Goal: Task Accomplishment & Management: Complete application form

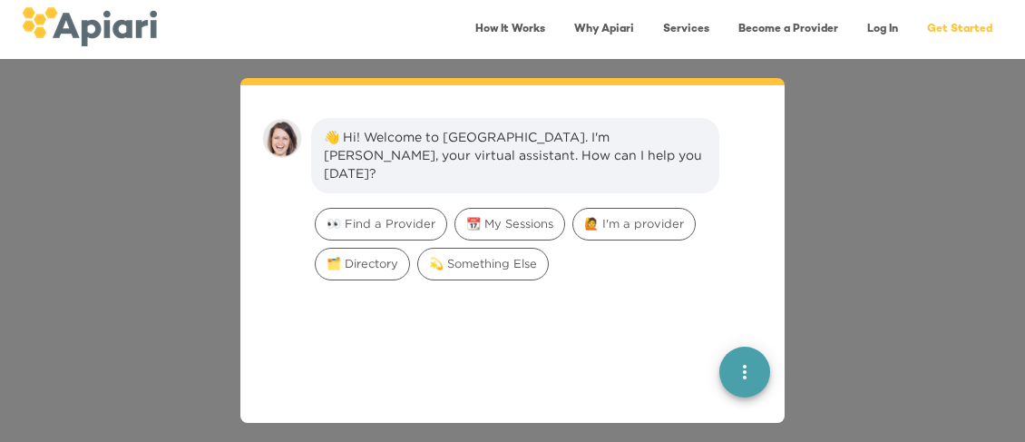
scroll to position [25, 0]
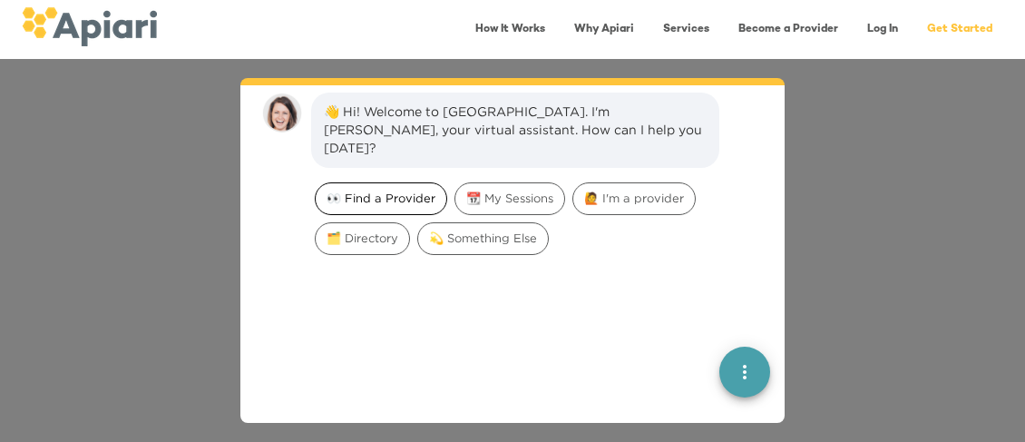
click at [413, 190] on span "👀 Find a Provider" at bounding box center [381, 198] width 131 height 17
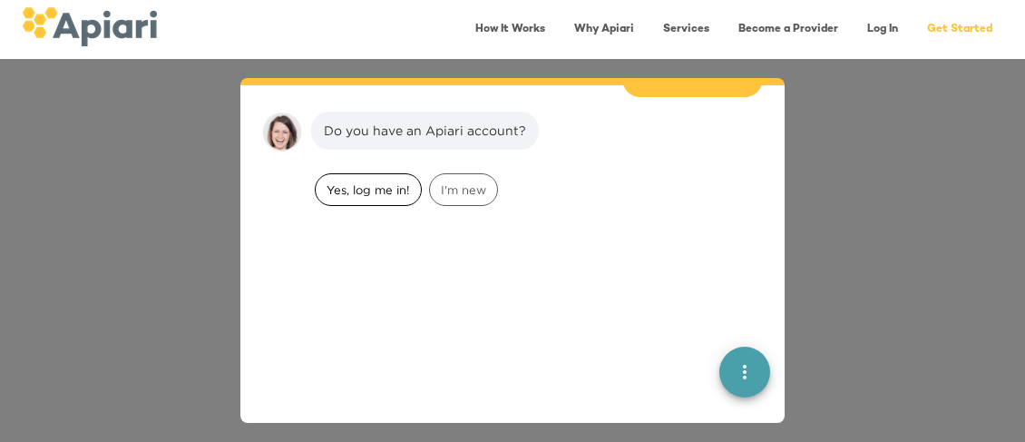
scroll to position [149, 0]
click at [490, 181] on span "I'm new" at bounding box center [463, 189] width 67 height 17
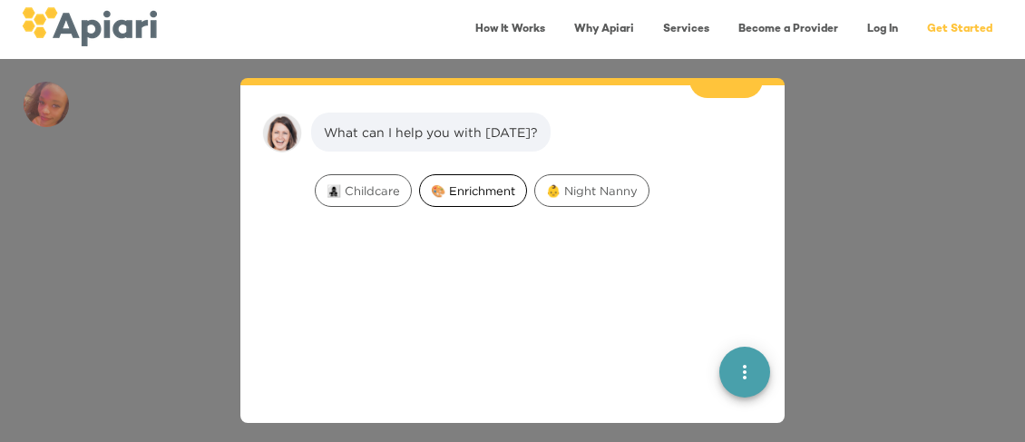
scroll to position [264, 0]
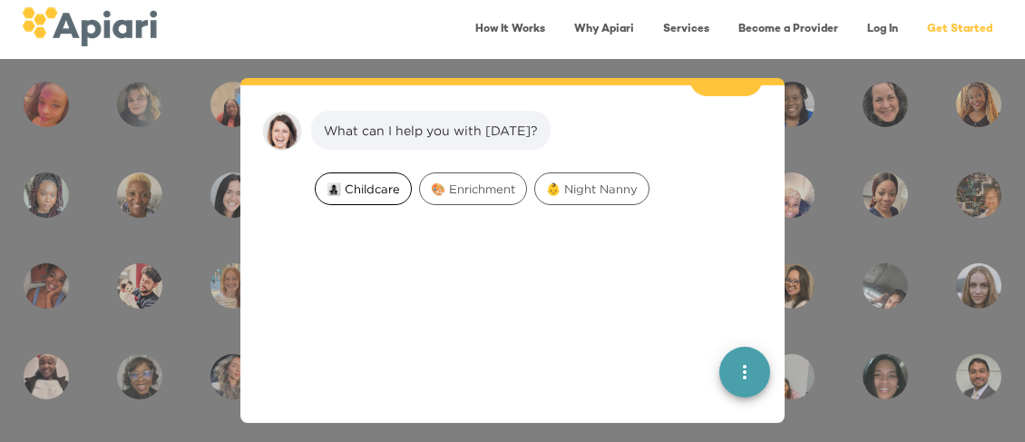
click at [378, 180] on span "👩‍👧‍👦 Childcare" at bounding box center [363, 188] width 95 height 17
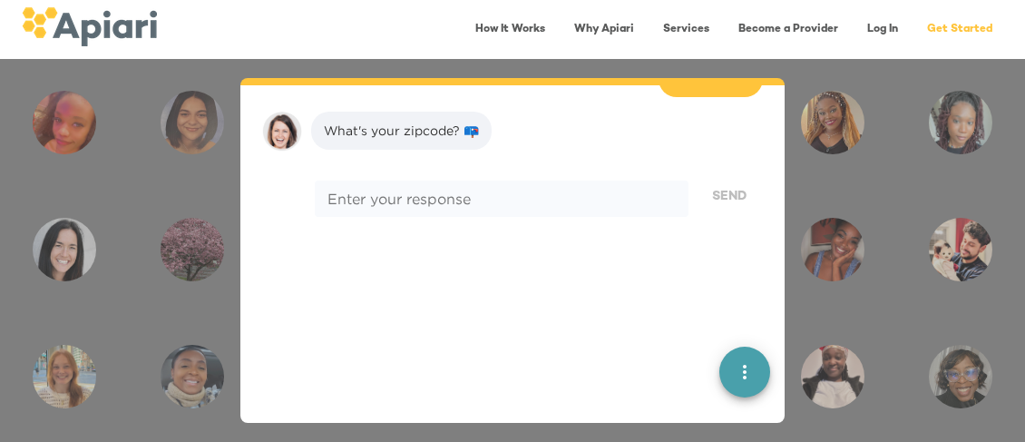
scroll to position [378, 0]
click at [430, 190] on textarea at bounding box center [501, 198] width 348 height 17
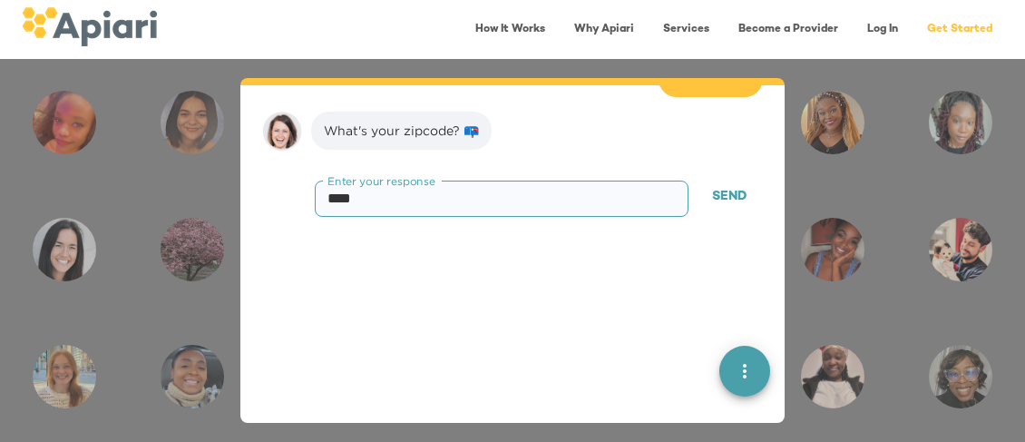
type textarea "*****"
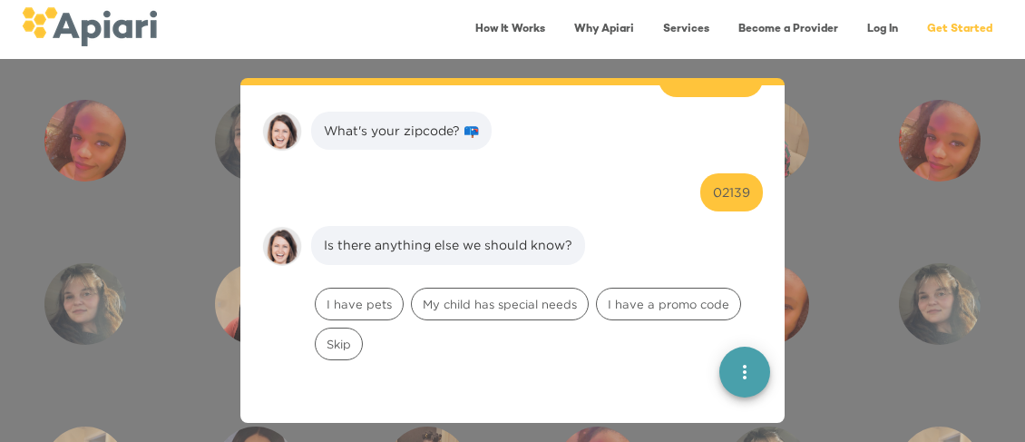
scroll to position [493, 0]
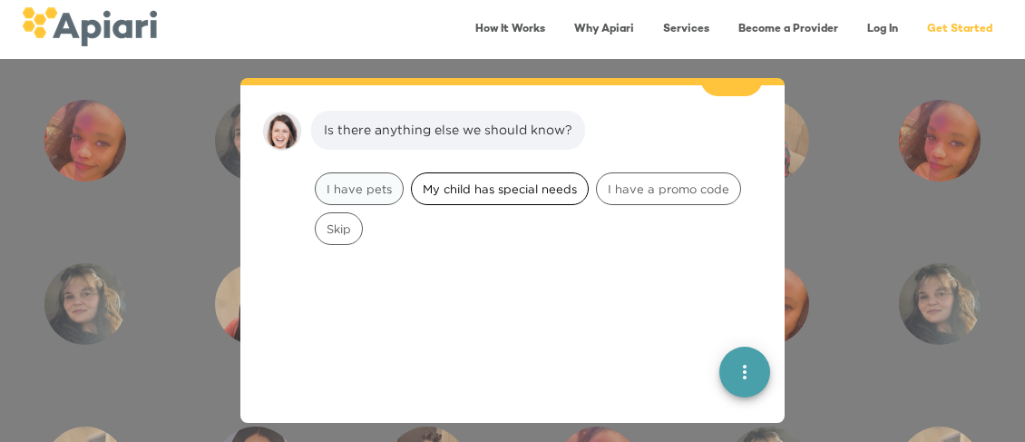
drag, startPoint x: 350, startPoint y: 161, endPoint x: 454, endPoint y: 160, distance: 104.3
click at [454, 169] on div "I have pets My child has special needs I have a promo code Skip" at bounding box center [538, 209] width 455 height 80
click at [446, 180] on span "My child has special needs" at bounding box center [500, 188] width 176 height 17
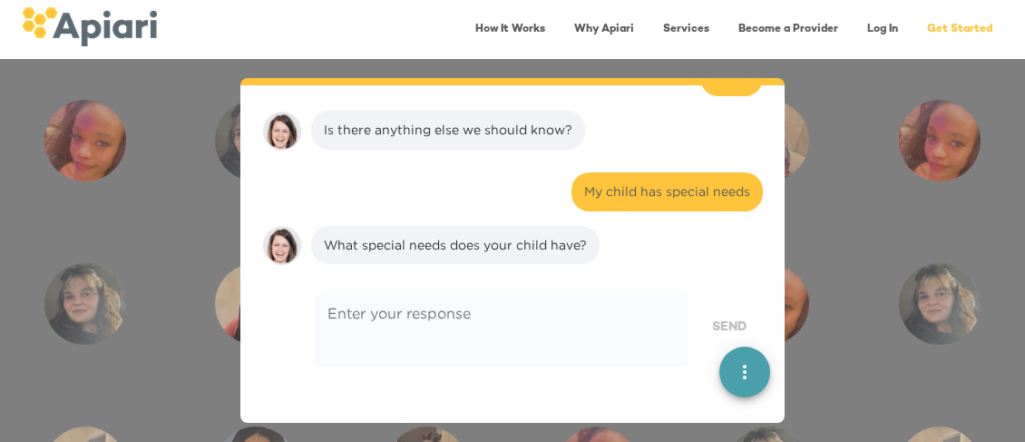
scroll to position [607, 0]
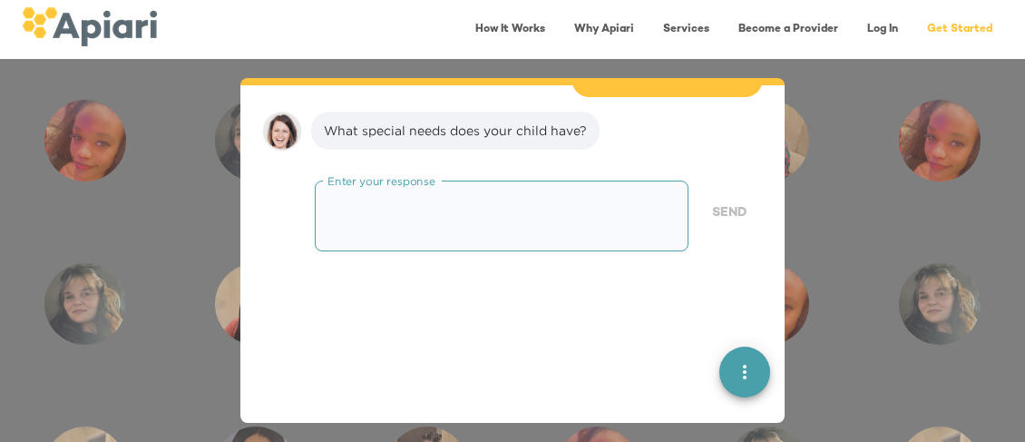
click at [446, 190] on textarea at bounding box center [501, 216] width 348 height 52
type textarea "****"
click at [727, 202] on span "Send" at bounding box center [729, 213] width 34 height 23
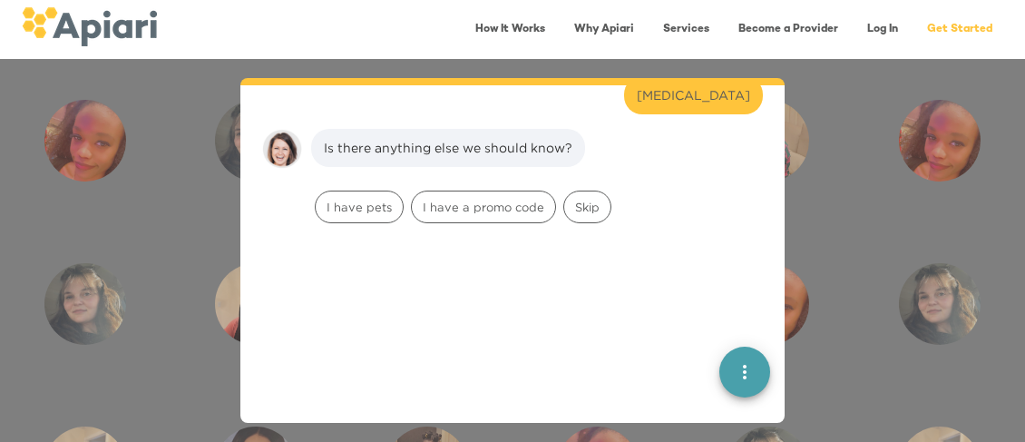
scroll to position [722, 0]
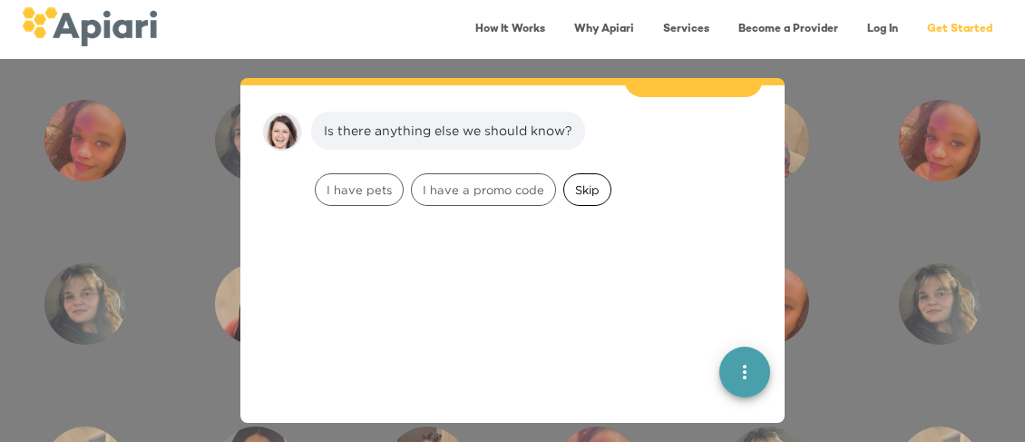
click at [572, 181] on span "Skip" at bounding box center [587, 189] width 46 height 17
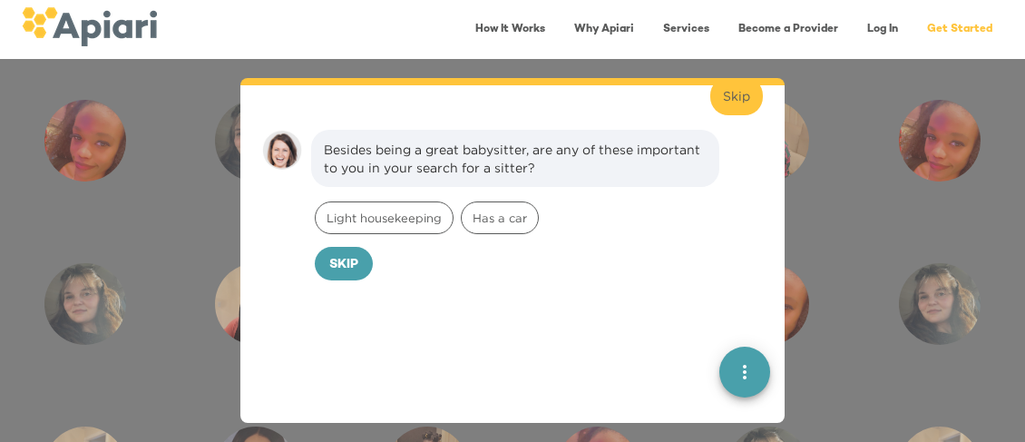
scroll to position [836, 0]
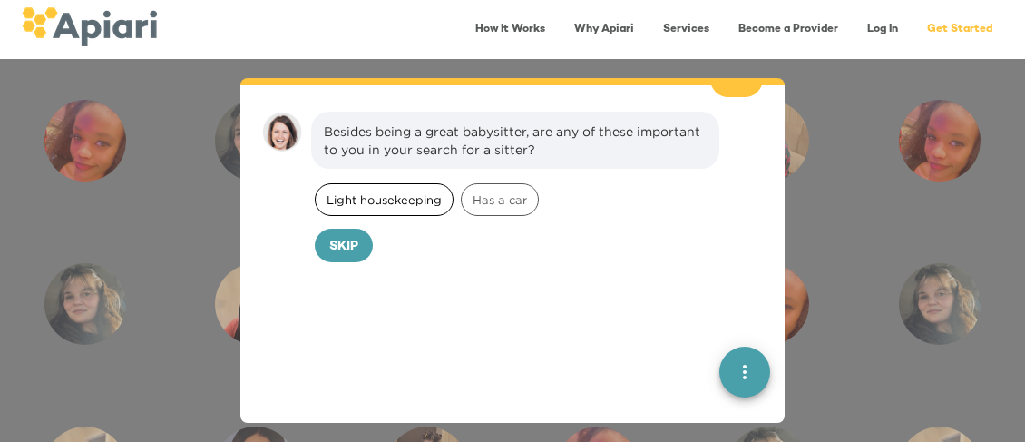
click at [405, 191] on span "Light housekeeping" at bounding box center [384, 199] width 137 height 17
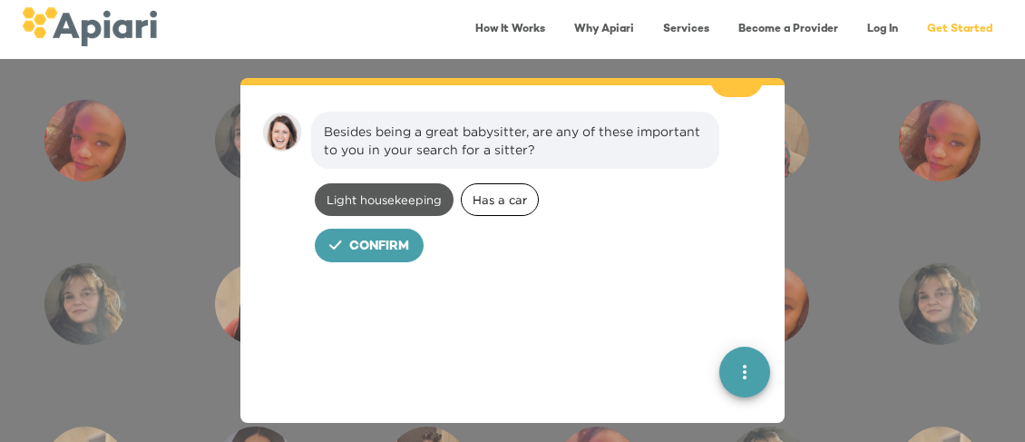
click at [504, 191] on span "Has a car" at bounding box center [500, 199] width 76 height 17
click at [403, 236] on span "Confirm" at bounding box center [379, 247] width 60 height 23
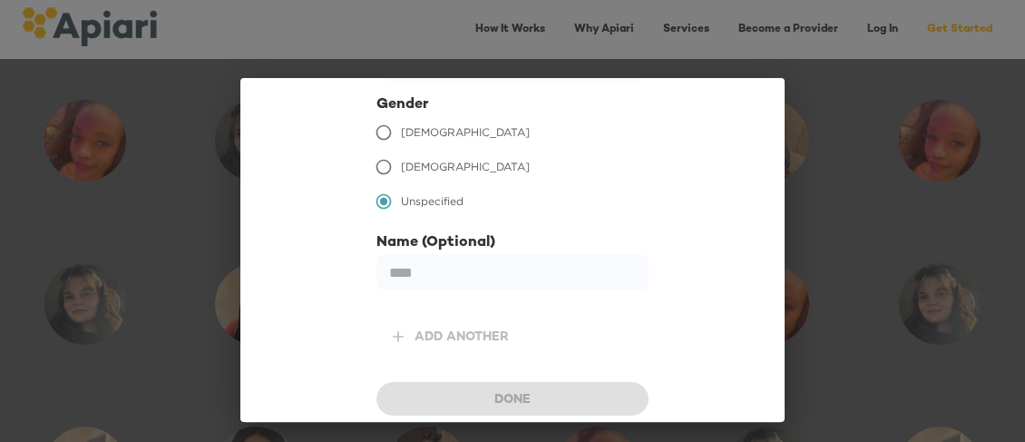
scroll to position [0, 0]
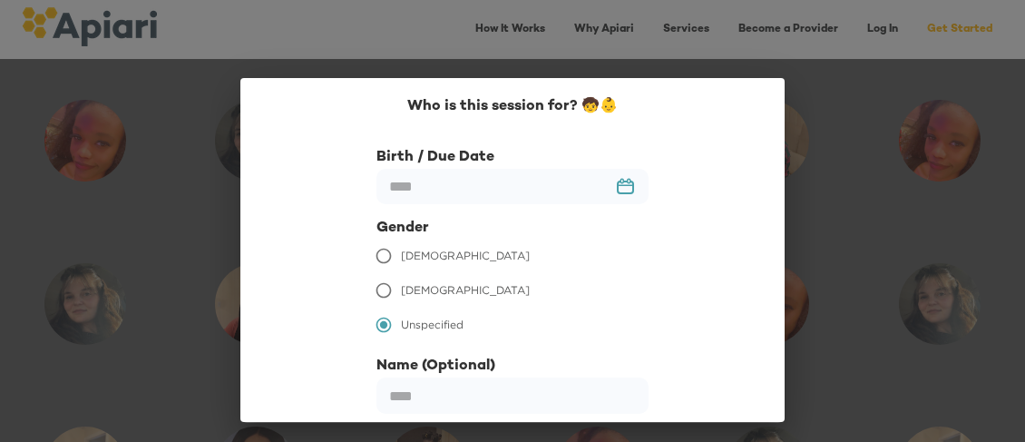
click at [175, 211] on div "Who is this session for? 🧒👶 Birth / Due Date ​ 23979DC4-A7E4-489C-88E7-37869341…" at bounding box center [512, 221] width 1025 height 442
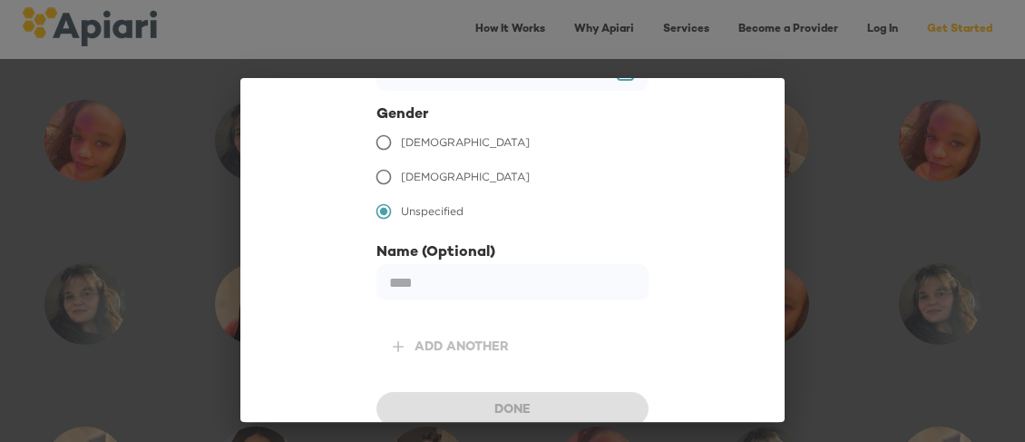
scroll to position [123, 0]
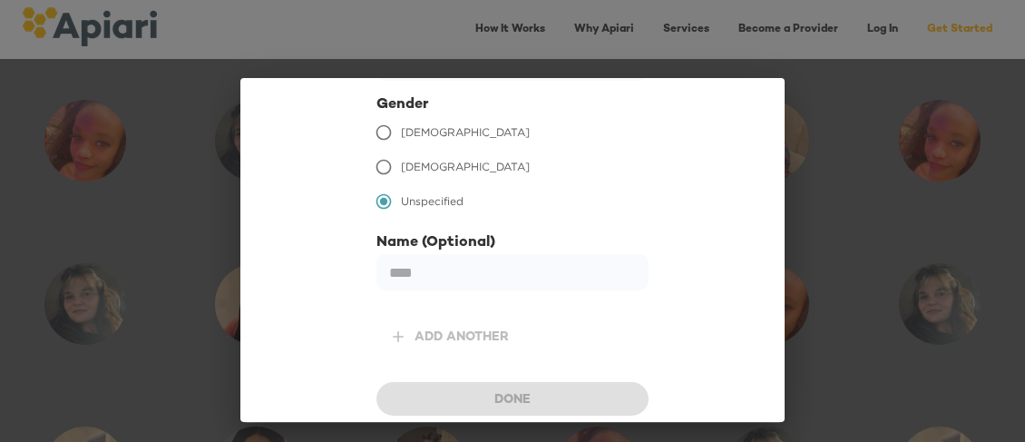
click at [316, 3] on div "Who is this session for? 🧒👶 Birth / Due Date ​ 23979DC4-A7E4-489C-88E7-37869341…" at bounding box center [512, 221] width 1025 height 442
